Goal: Task Accomplishment & Management: Manage account settings

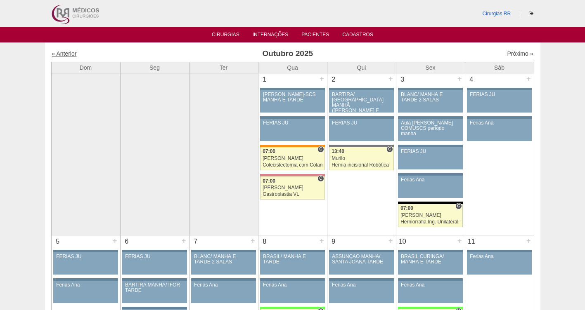
click at [66, 54] on link "« Anterior" at bounding box center [64, 53] width 25 height 7
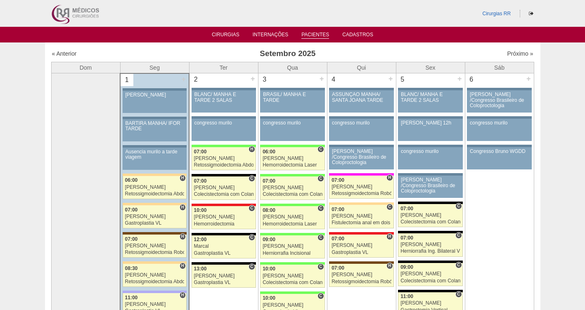
click at [312, 34] on link "Pacientes" at bounding box center [315, 35] width 28 height 7
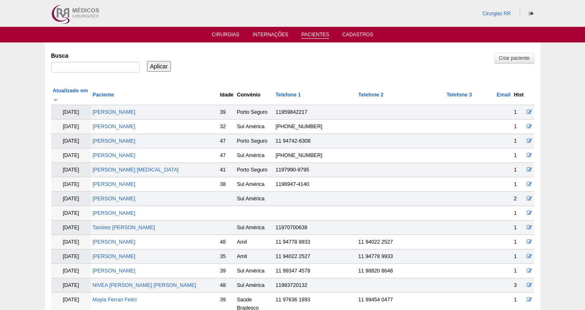
click at [314, 38] on link "Pacientes" at bounding box center [315, 35] width 28 height 7
click at [225, 33] on link "Cirurgias" at bounding box center [226, 35] width 28 height 7
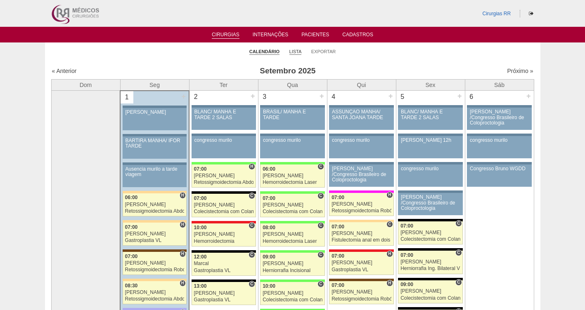
click at [294, 50] on link "Lista" at bounding box center [295, 52] width 12 height 6
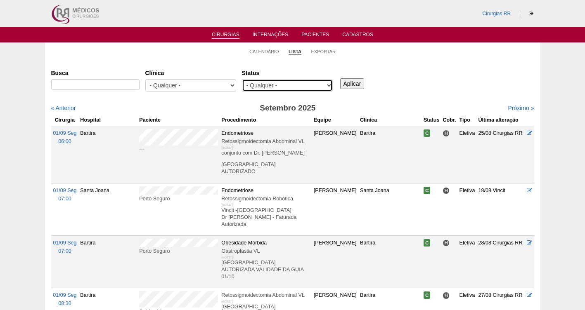
drag, startPoint x: 0, startPoint y: 0, endPoint x: 278, endPoint y: 86, distance: 290.9
click at [278, 86] on select "- Qualquer - Reservada Confirmada Suspensa Cancelada" at bounding box center [287, 85] width 91 height 12
select select "resr"
click at [242, 79] on select "- Qualquer - Reservada Confirmada Suspensa Cancelada" at bounding box center [287, 85] width 91 height 12
click at [350, 82] on input "Aplicar" at bounding box center [352, 83] width 24 height 11
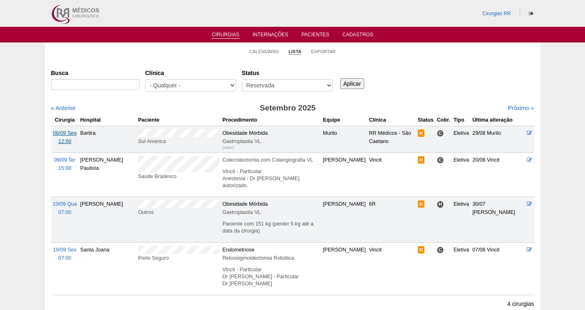
click at [63, 131] on span "08/09 Seg" at bounding box center [65, 133] width 24 height 6
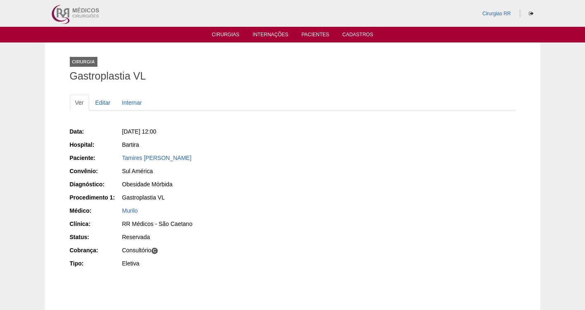
drag, startPoint x: 217, startPoint y: 158, endPoint x: 120, endPoint y: 155, distance: 97.0
click at [120, 155] on div "Paciente: Tamires Alline Alves Amorim" at bounding box center [178, 159] width 217 height 10
copy div "Paciente: Tamires Alline Alves Amorim"
click at [253, 160] on div "Tamires [PERSON_NAME]" at bounding box center [204, 158] width 165 height 8
drag, startPoint x: 210, startPoint y: 162, endPoint x: 119, endPoint y: 160, distance: 91.2
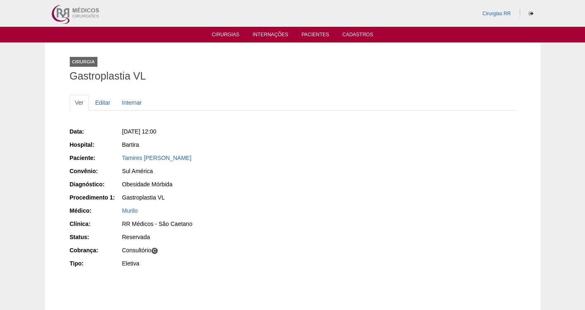
click at [119, 160] on div "Paciente: Tamires Alline Alves Amorim" at bounding box center [178, 159] width 217 height 10
copy div "Paciente: Tamires Alline Alves Amorim"
drag, startPoint x: 212, startPoint y: 130, endPoint x: 133, endPoint y: 124, distance: 79.1
click at [133, 124] on div "Data: Seg, 08/09/2025 - 12:00 Hospital: Bartira Paciente: Tamires Alline Alves …" at bounding box center [293, 207] width 446 height 177
copy span ", 08/09/2025 - 12:00"
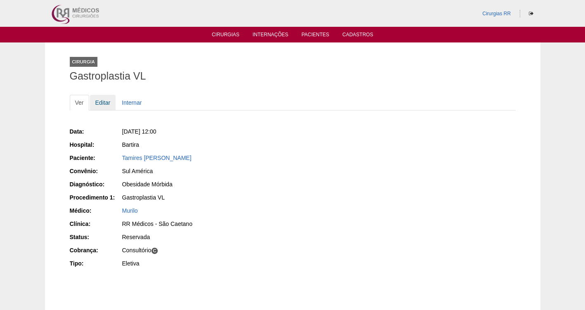
click at [102, 104] on link "Editar" at bounding box center [103, 103] width 26 height 16
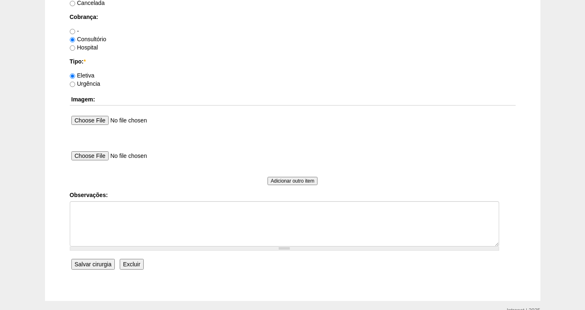
scroll to position [753, 0]
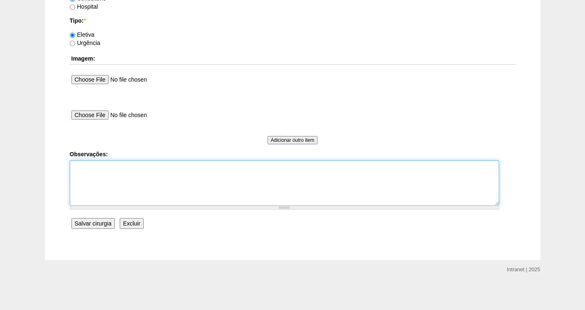
click at [102, 180] on textarea "Observações:" at bounding box center [284, 183] width 429 height 45
type textarea "f"
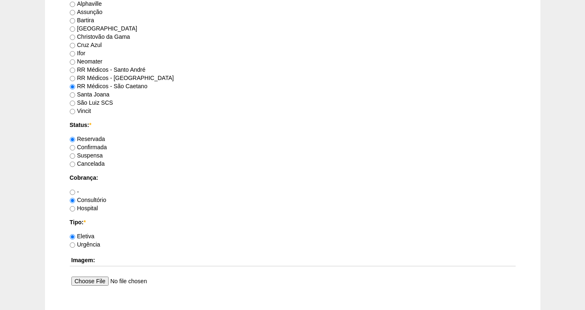
scroll to position [550, 0]
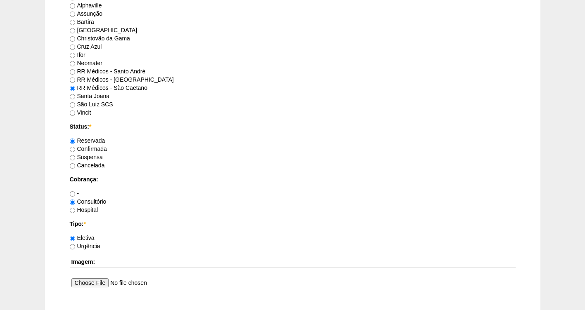
type textarea "FATURADA CONSULTORIO AUTORIZADA -VALIDADE DA GUIA 25/09"
click at [96, 147] on label "Confirmada" at bounding box center [88, 149] width 37 height 7
click at [75, 147] on input "Confirmada" at bounding box center [72, 149] width 5 height 5
radio input "true"
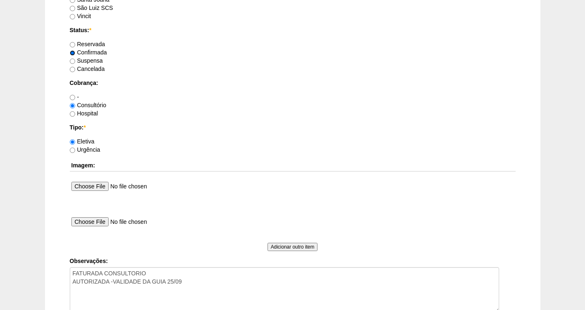
scroll to position [753, 0]
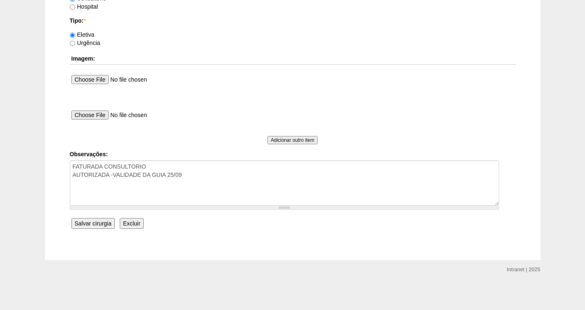
click at [98, 225] on input "Salvar cirurgia" at bounding box center [92, 223] width 43 height 11
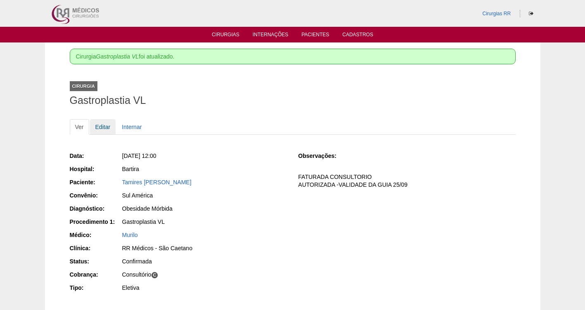
click at [104, 126] on link "Editar" at bounding box center [103, 127] width 26 height 16
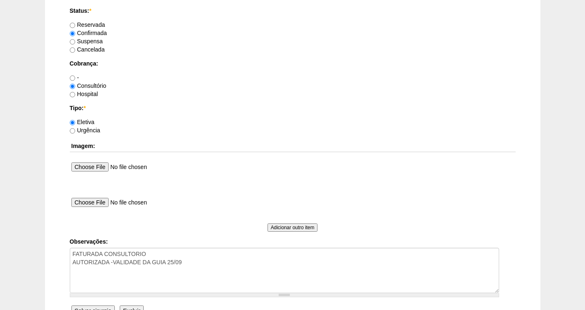
scroll to position [690, 0]
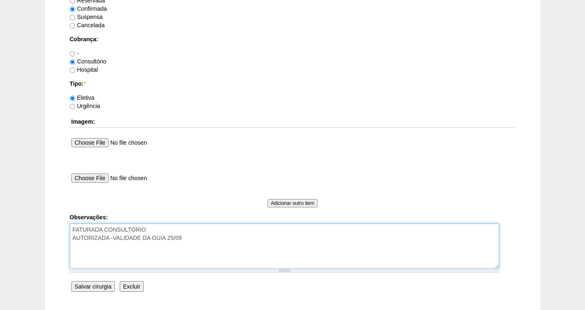
drag, startPoint x: 198, startPoint y: 240, endPoint x: 114, endPoint y: 236, distance: 84.3
click at [114, 236] on textarea "FATURADA CONSULTORIO AUTORIZADA -VALIDADE DA GUIA 25/09" at bounding box center [284, 246] width 429 height 45
type textarea "FATURADA CONSULTORIO AUTORIZADA"
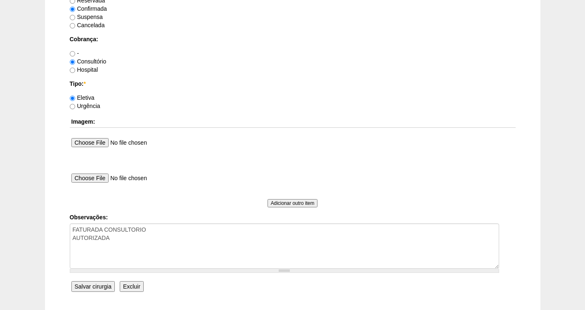
click at [90, 286] on input "Salvar cirurgia" at bounding box center [92, 286] width 43 height 11
